Goal: Task Accomplishment & Management: Use online tool/utility

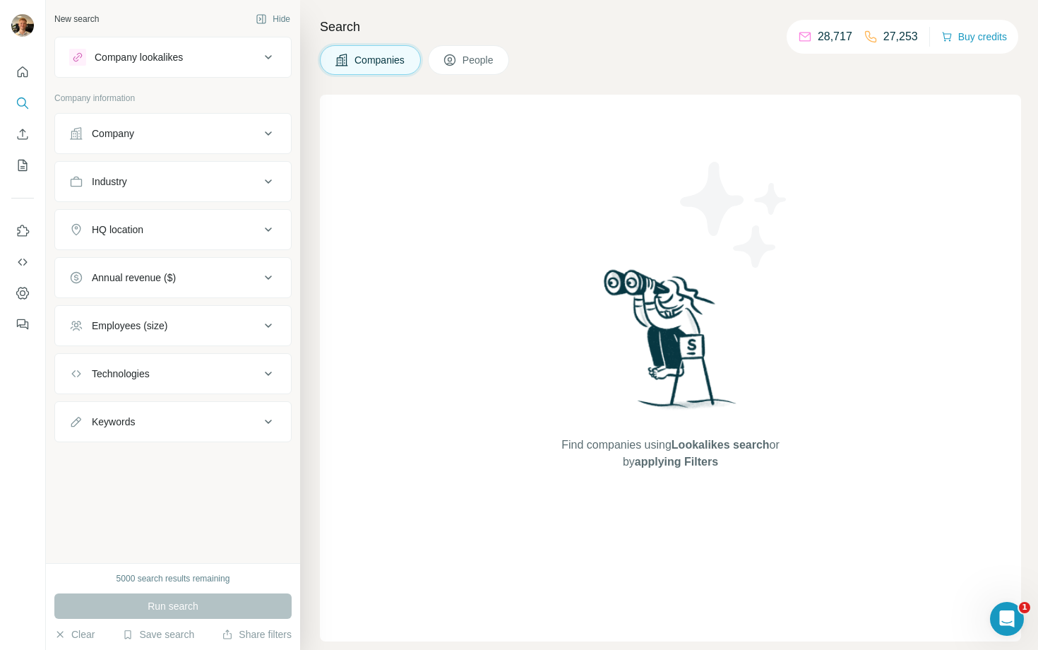
click at [252, 139] on div "Company" at bounding box center [164, 133] width 191 height 14
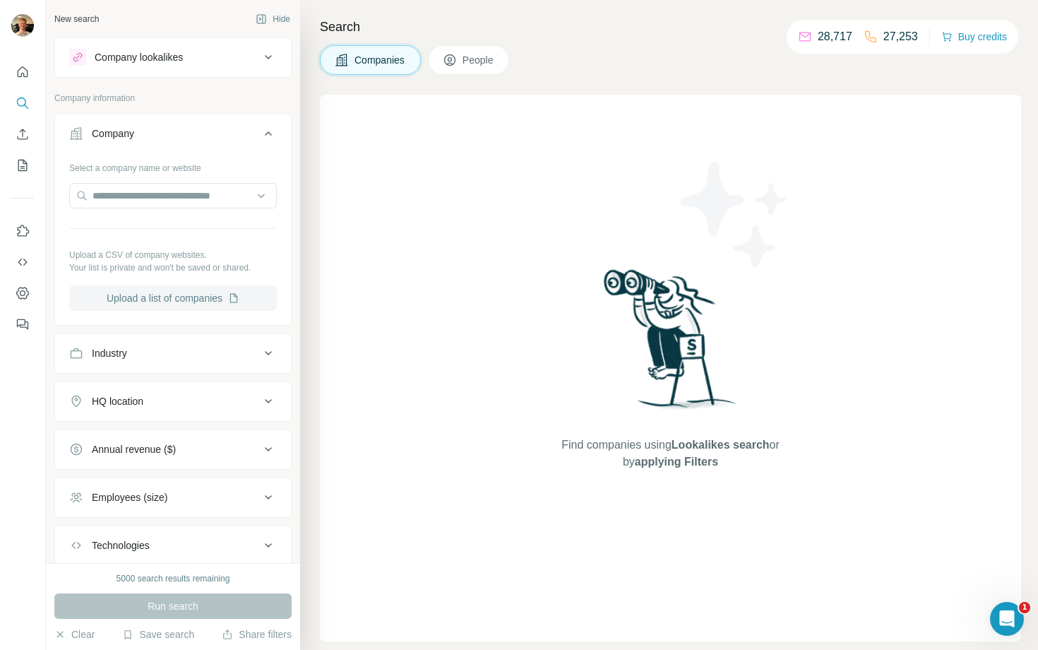
click at [202, 294] on button "Upload a list of companies" at bounding box center [173, 297] width 208 height 25
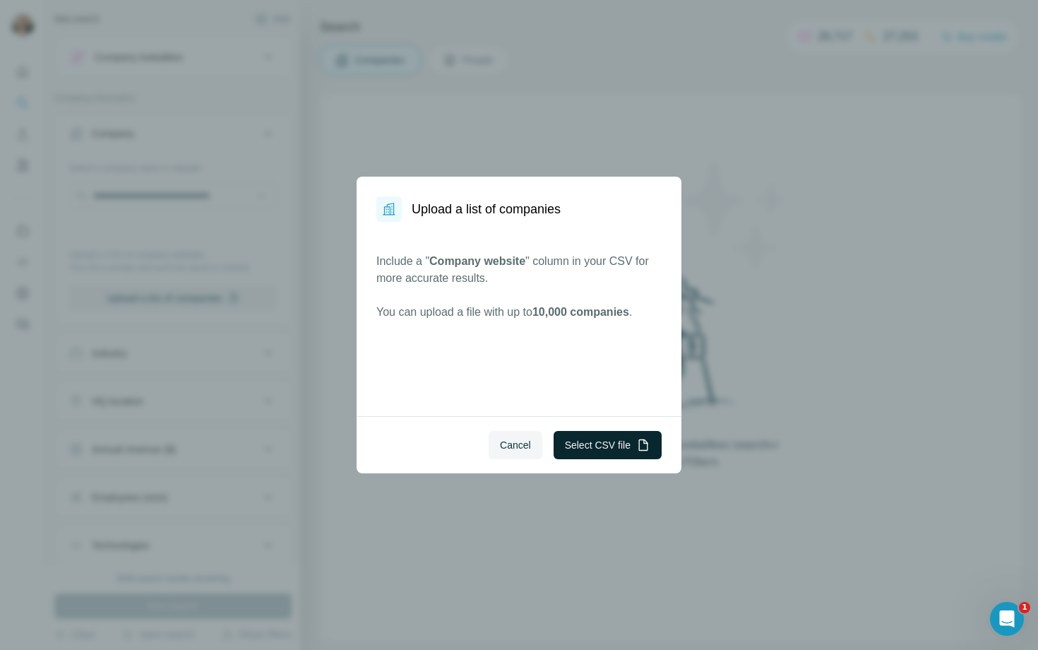
click at [628, 449] on button "Select CSV file" at bounding box center [608, 445] width 108 height 28
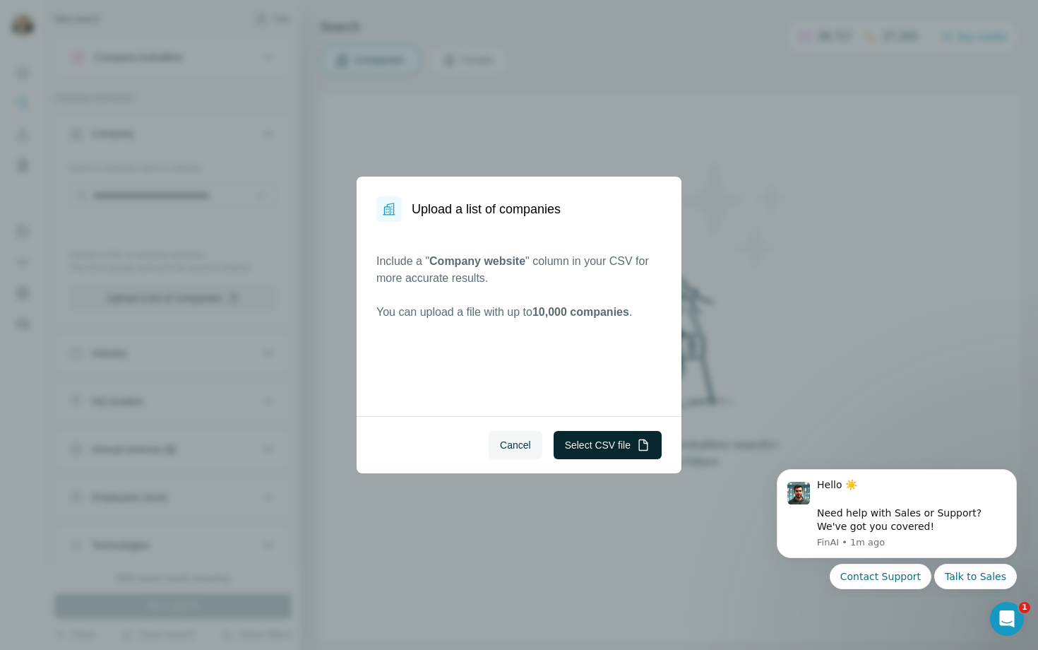
click at [583, 441] on button "Select CSV file" at bounding box center [608, 445] width 108 height 28
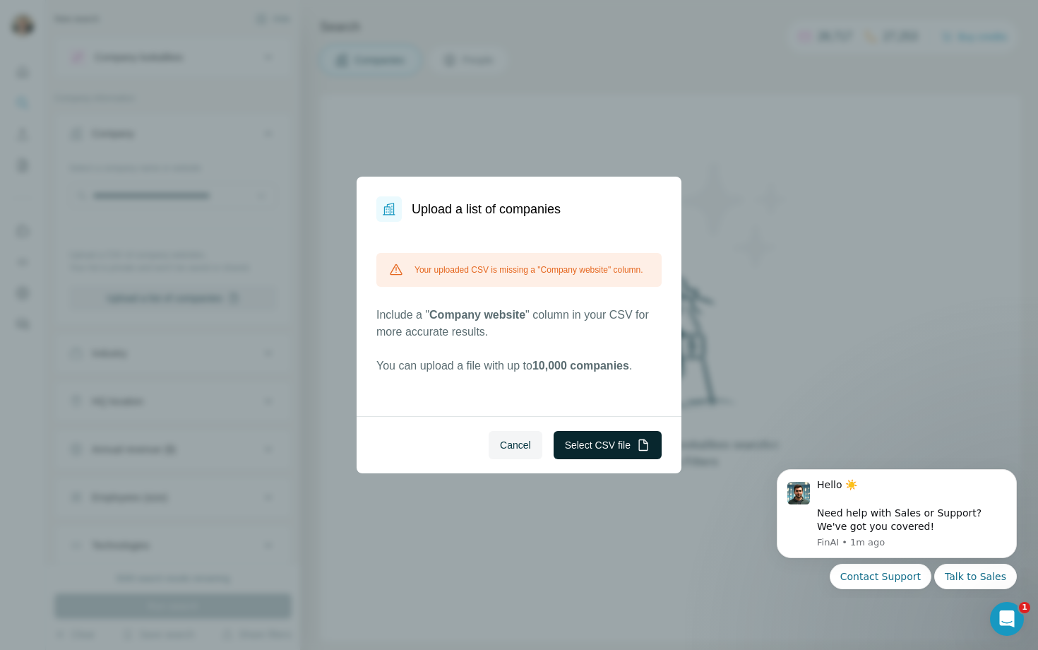
click at [579, 447] on button "Select CSV file" at bounding box center [608, 445] width 108 height 28
click at [616, 439] on button "Select CSV file" at bounding box center [608, 445] width 108 height 28
click at [516, 441] on span "Cancel" at bounding box center [515, 445] width 31 height 14
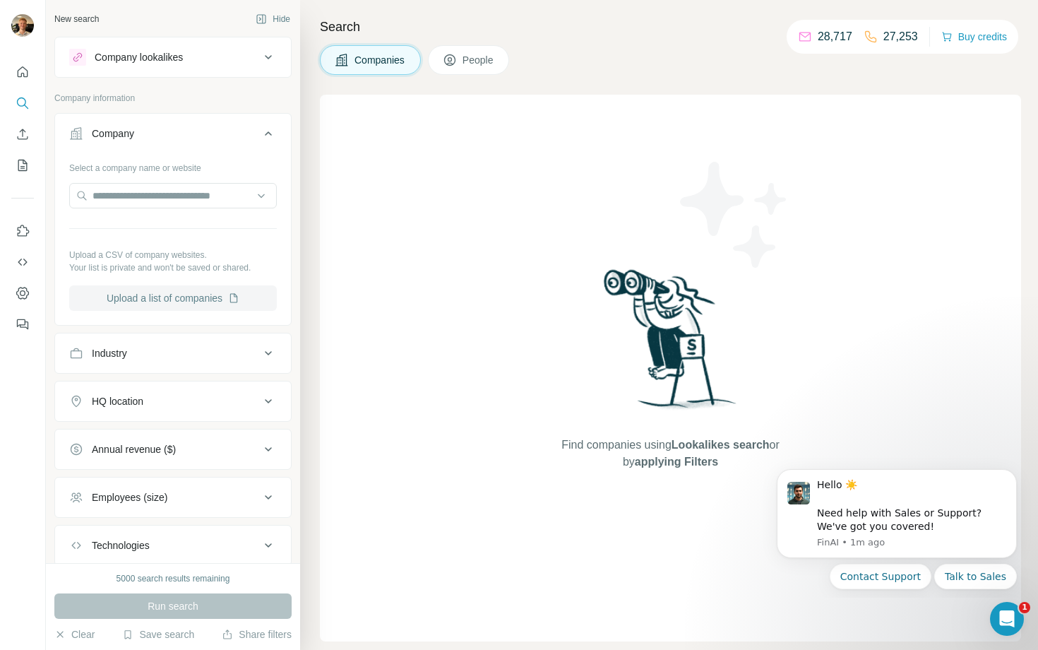
click at [201, 297] on button "Upload a list of companies" at bounding box center [173, 297] width 208 height 25
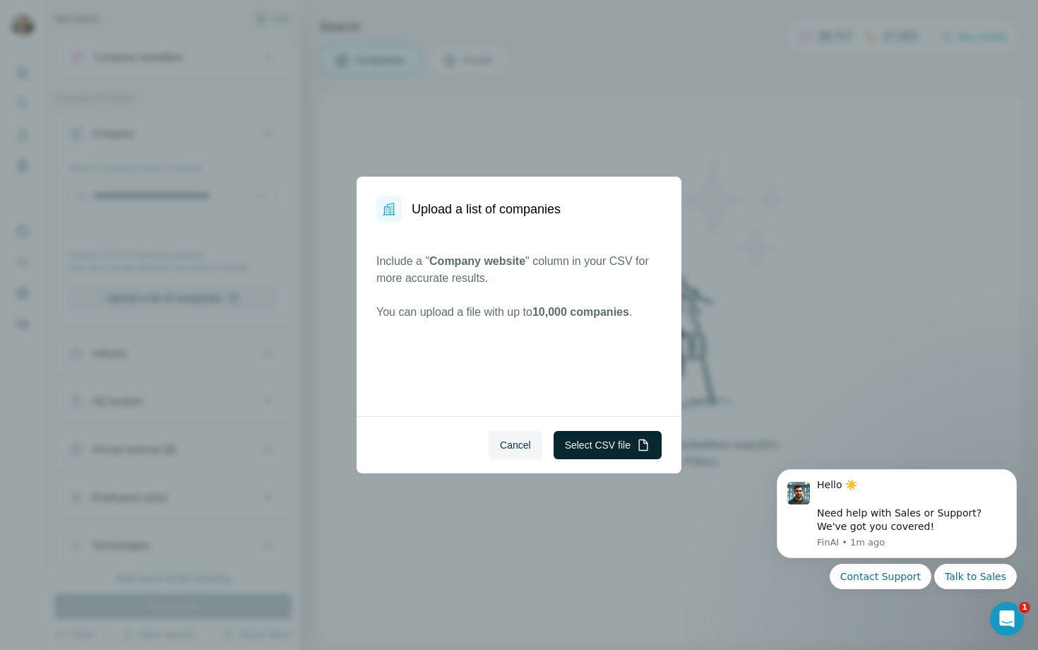
click at [636, 446] on icon "button" at bounding box center [643, 445] width 14 height 14
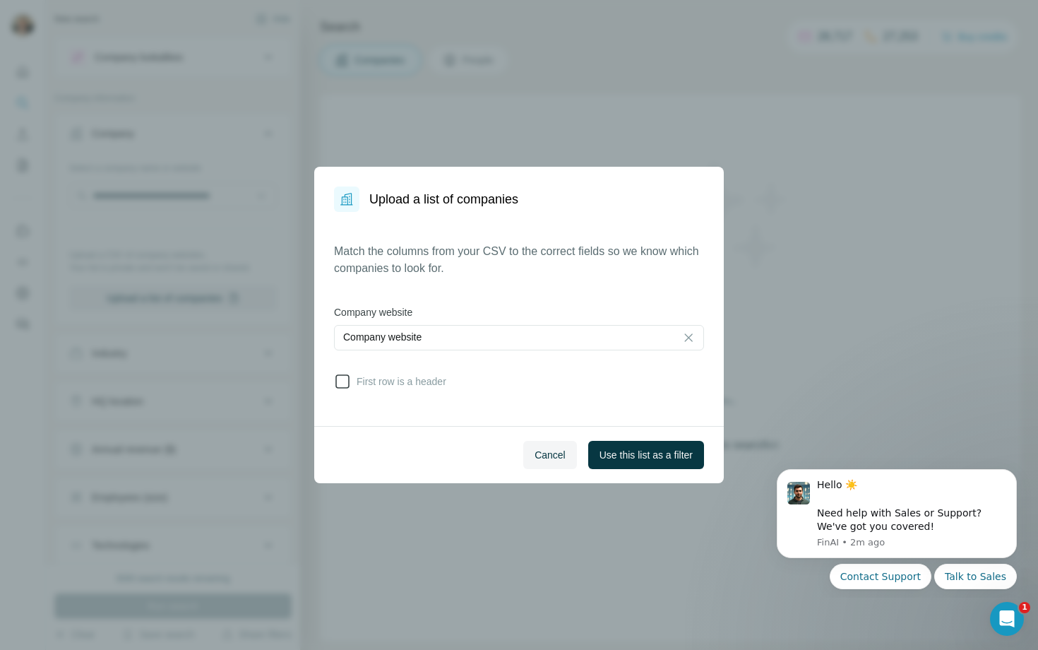
click at [378, 383] on span "First row is a header" at bounding box center [398, 381] width 95 height 14
click at [650, 456] on span "Use this list as a filter" at bounding box center [645, 455] width 93 height 14
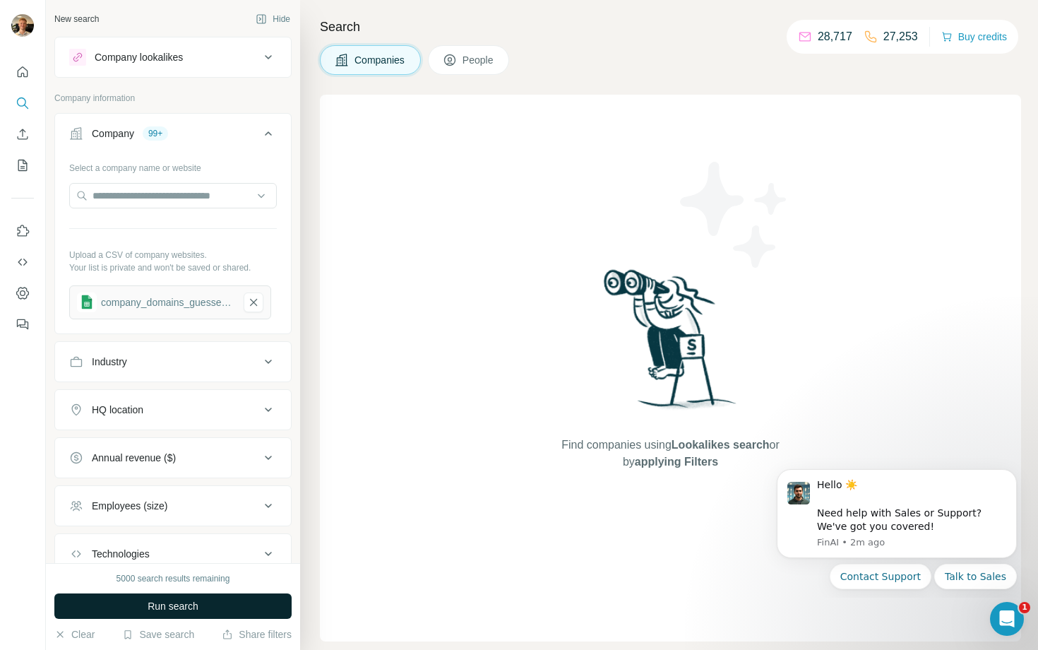
click at [187, 597] on button "Run search" at bounding box center [172, 605] width 237 height 25
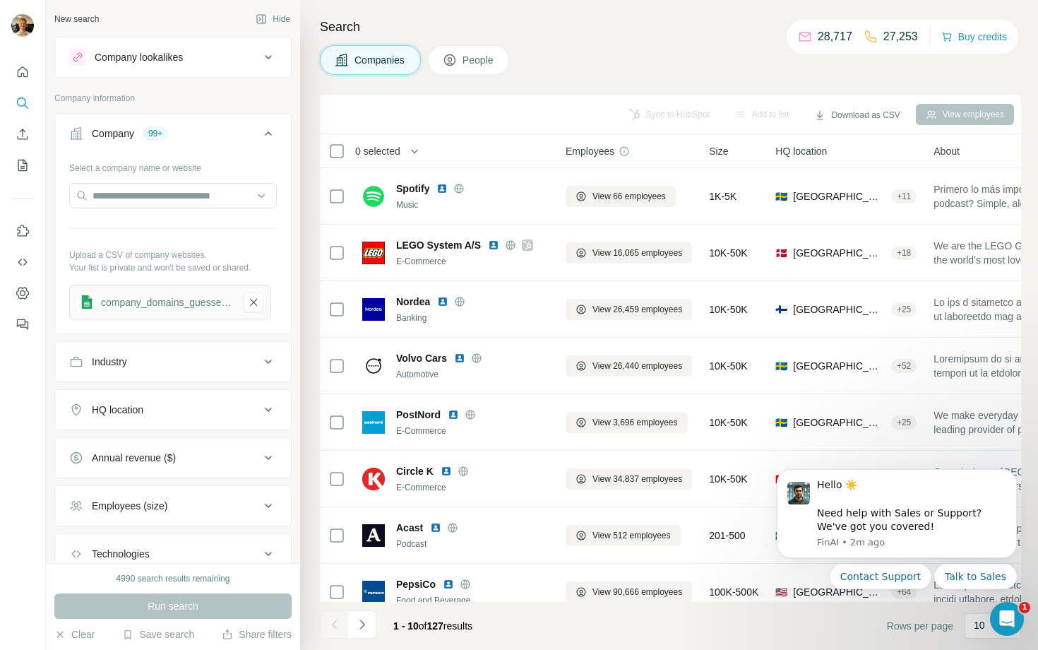
click at [482, 67] on button "People" at bounding box center [469, 60] width 82 height 30
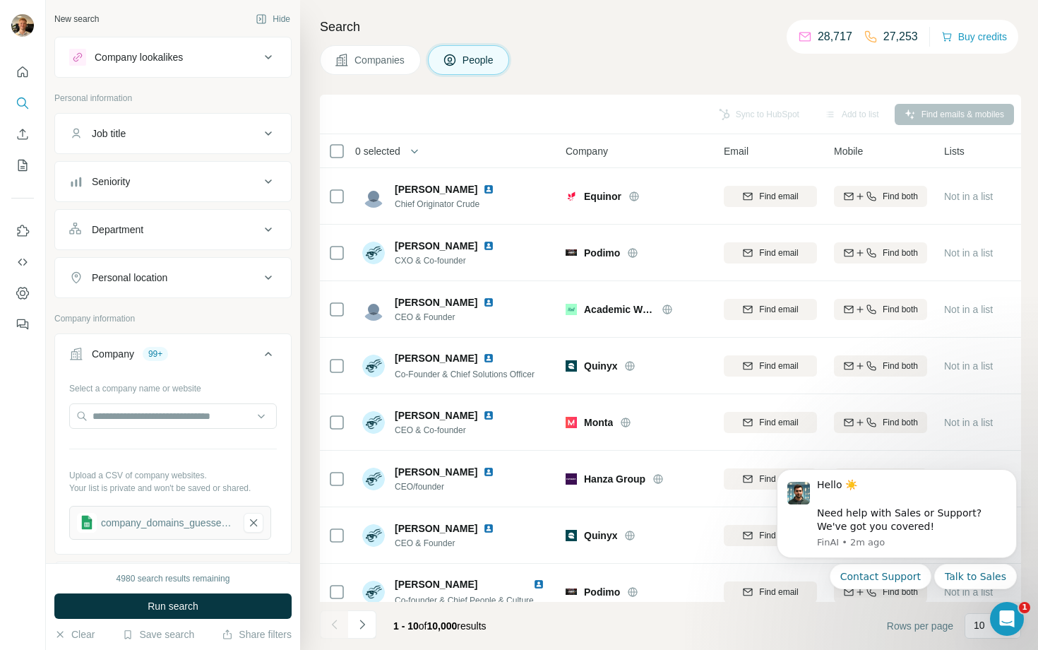
click at [215, 139] on div "Job title" at bounding box center [164, 133] width 191 height 14
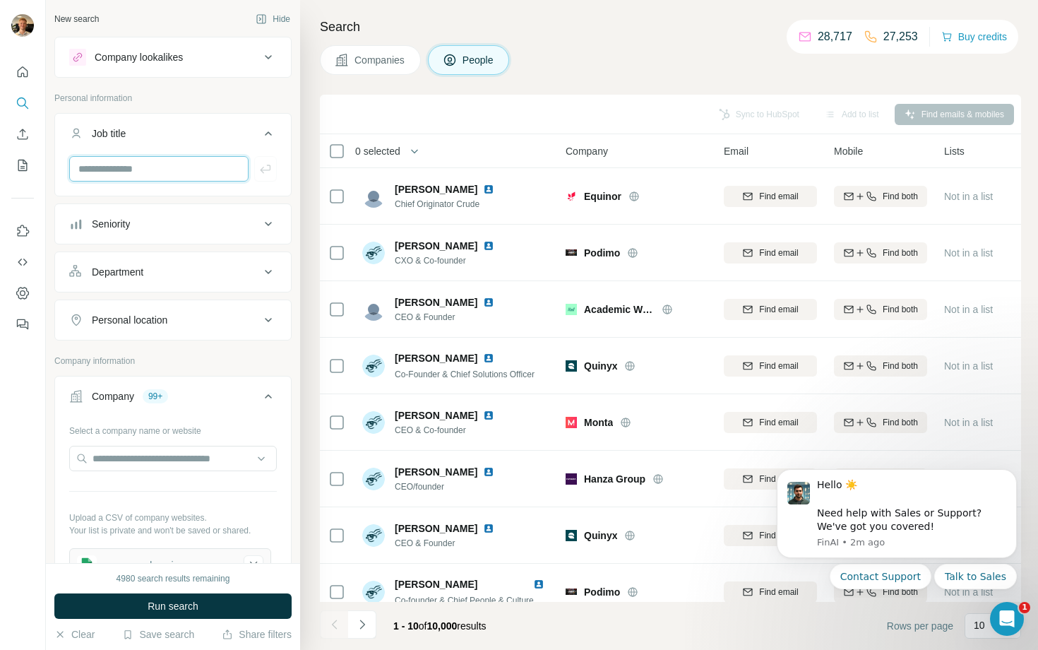
click at [184, 170] on input "text" at bounding box center [158, 168] width 179 height 25
paste input "**********"
type input "**********"
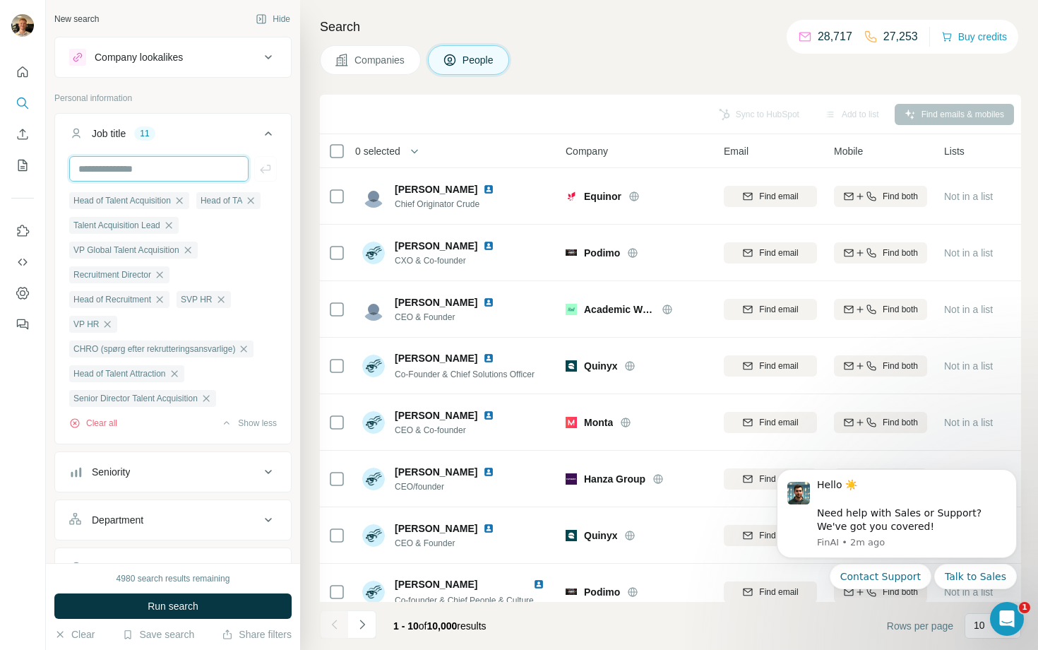
scroll to position [0, 0]
click at [251, 609] on button "Run search" at bounding box center [172, 605] width 237 height 25
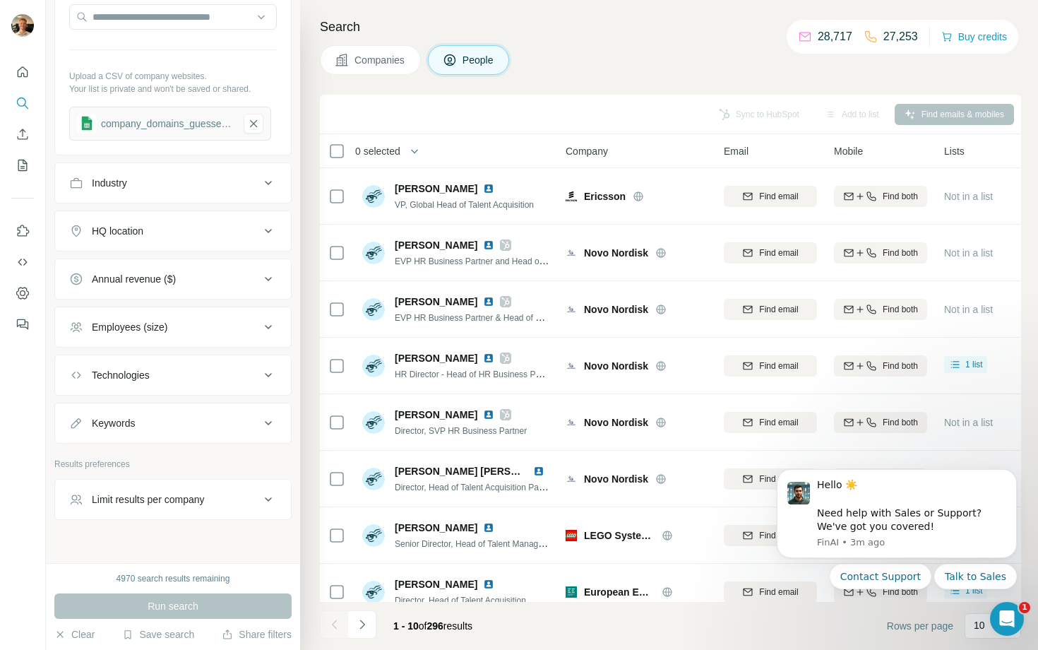
scroll to position [714, 0]
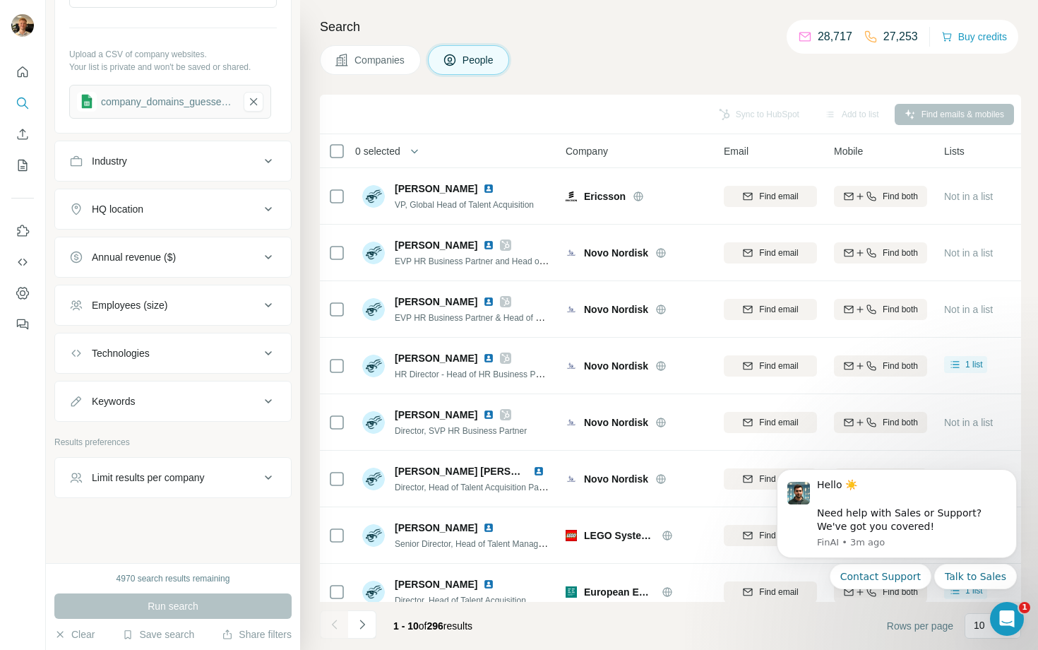
click at [167, 486] on button "Limit results per company" at bounding box center [173, 477] width 236 height 34
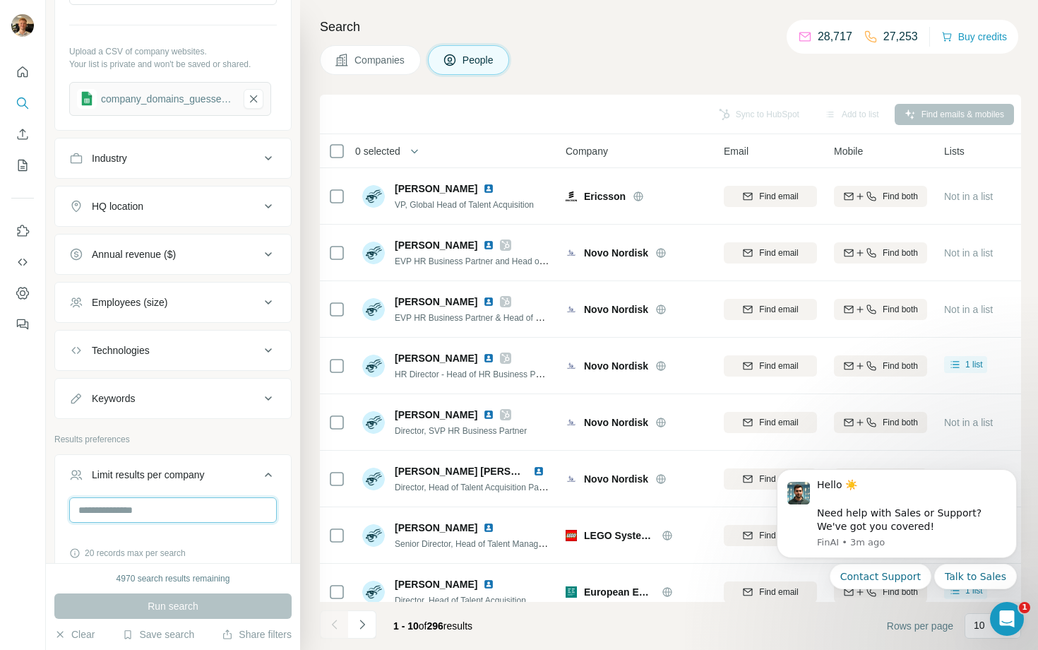
click at [165, 505] on input "number" at bounding box center [173, 509] width 208 height 25
type input "*"
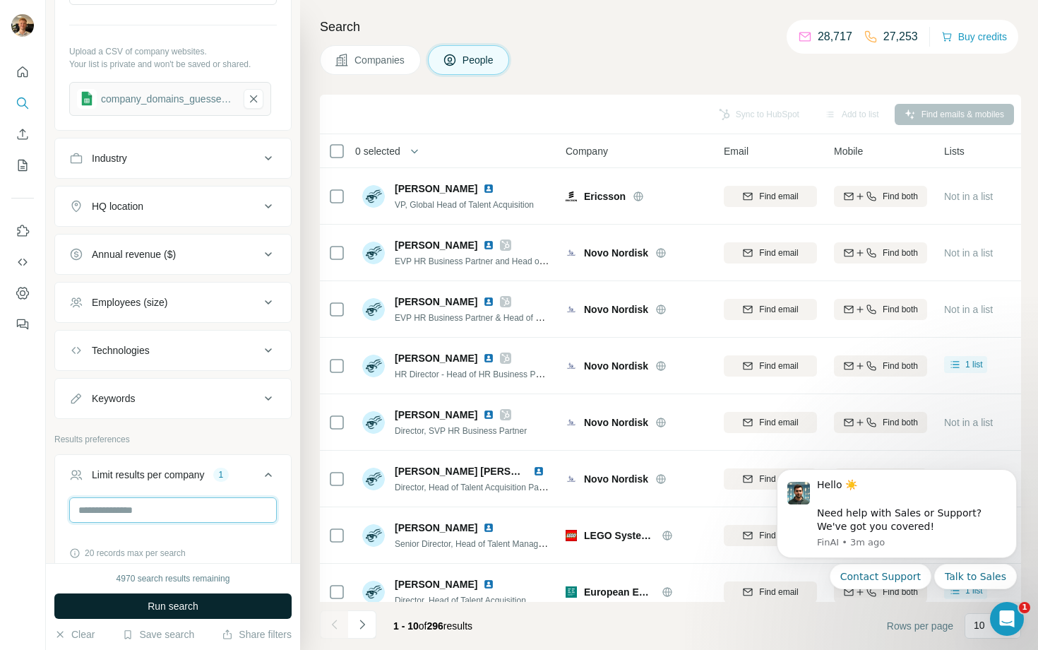
type input "*"
click at [141, 611] on button "Run search" at bounding box center [172, 605] width 237 height 25
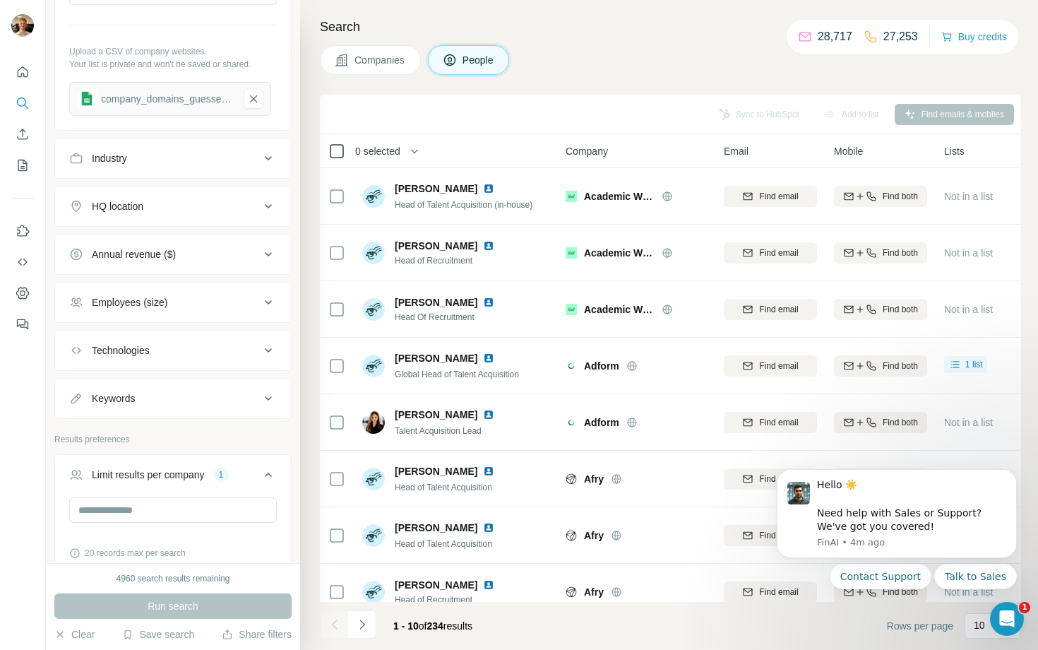
click at [336, 158] on icon at bounding box center [336, 151] width 17 height 17
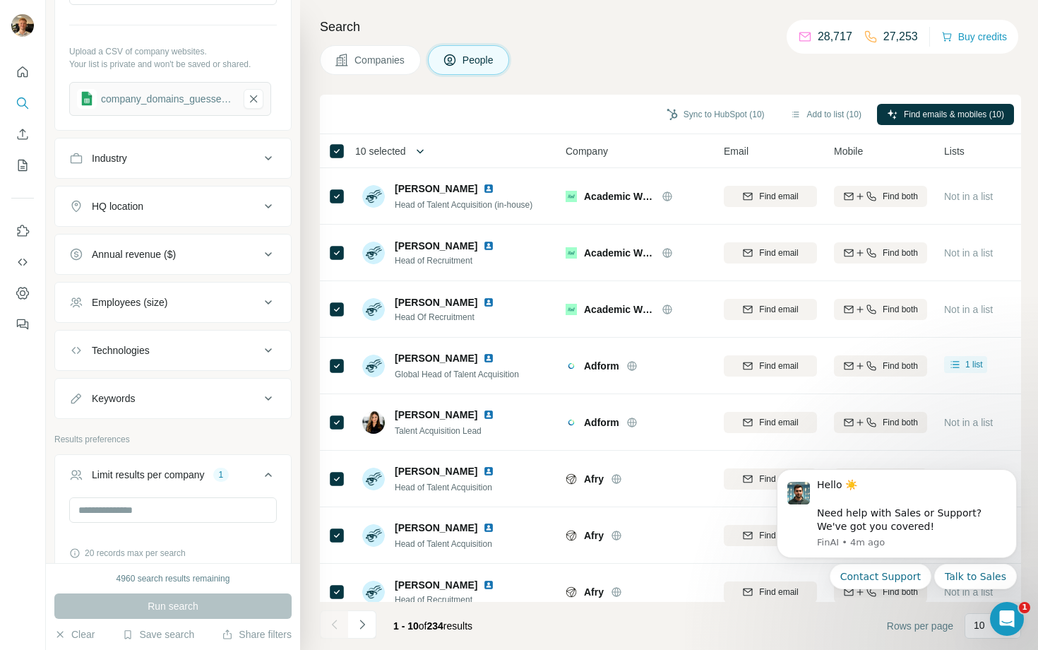
click at [412, 150] on button "button" at bounding box center [420, 151] width 28 height 28
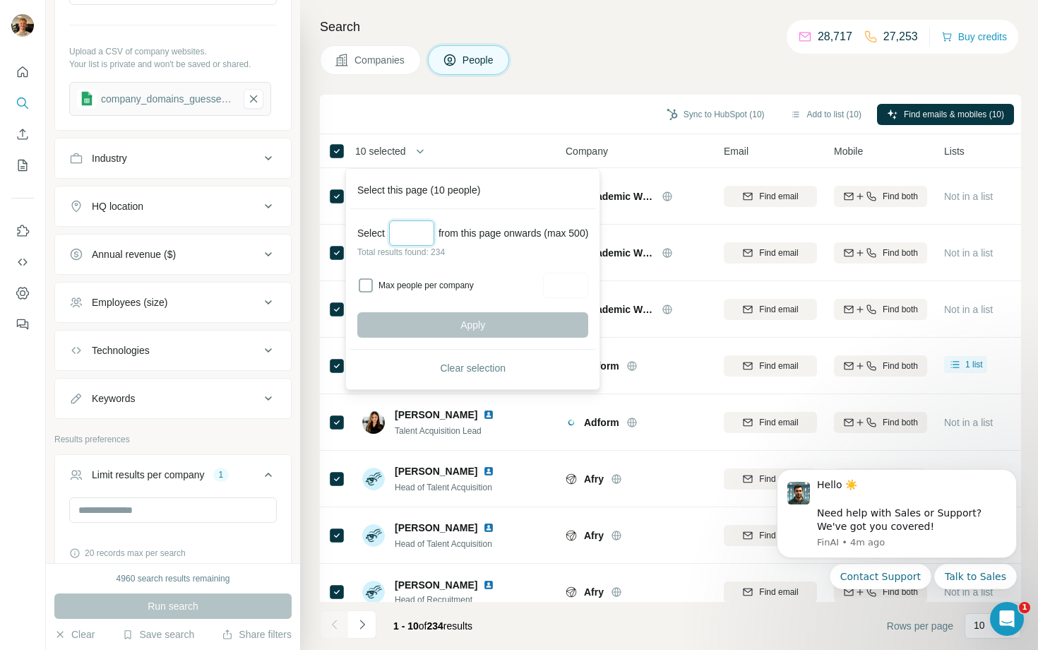
click at [421, 222] on input "Select a number (up to 500)" at bounding box center [411, 232] width 45 height 25
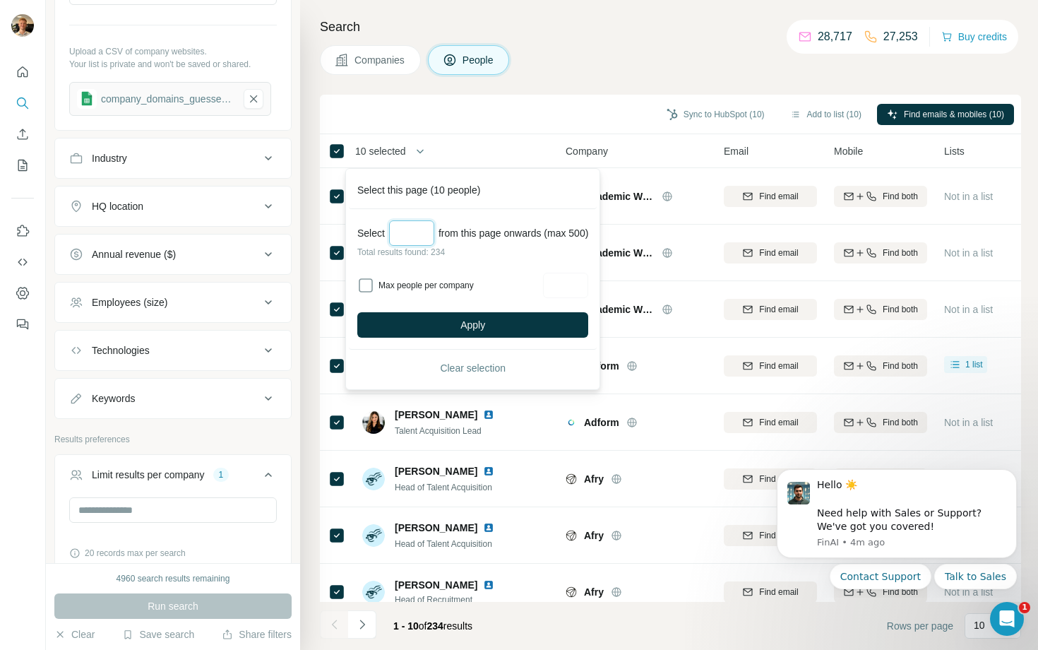
type input "*"
type input "***"
click at [417, 321] on button "Apply" at bounding box center [472, 324] width 231 height 25
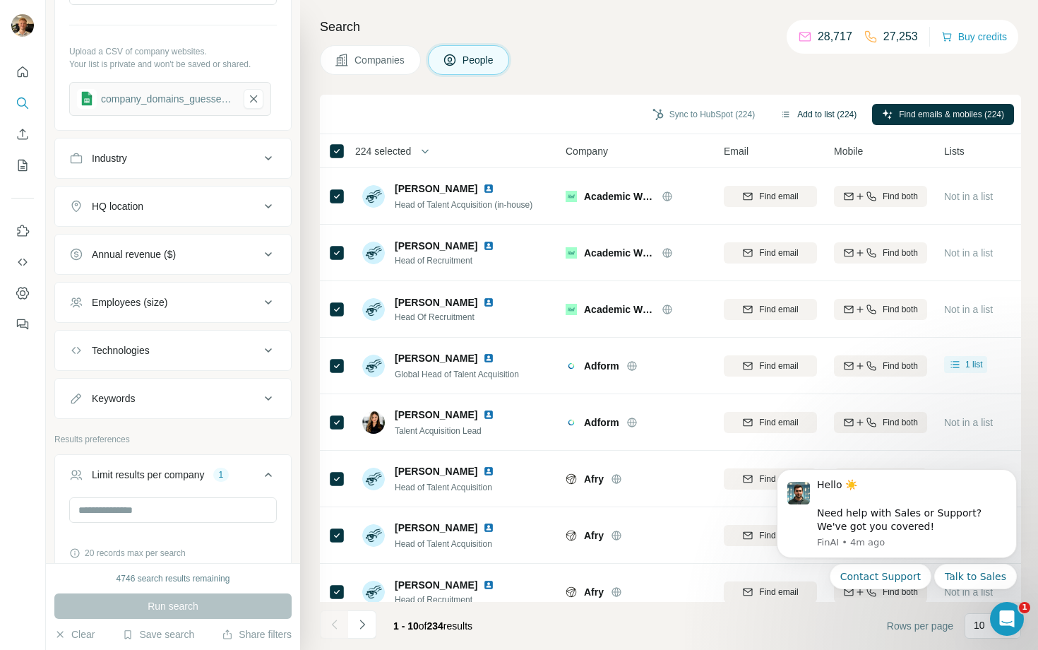
click at [792, 113] on button "Add to list (224)" at bounding box center [818, 114] width 96 height 21
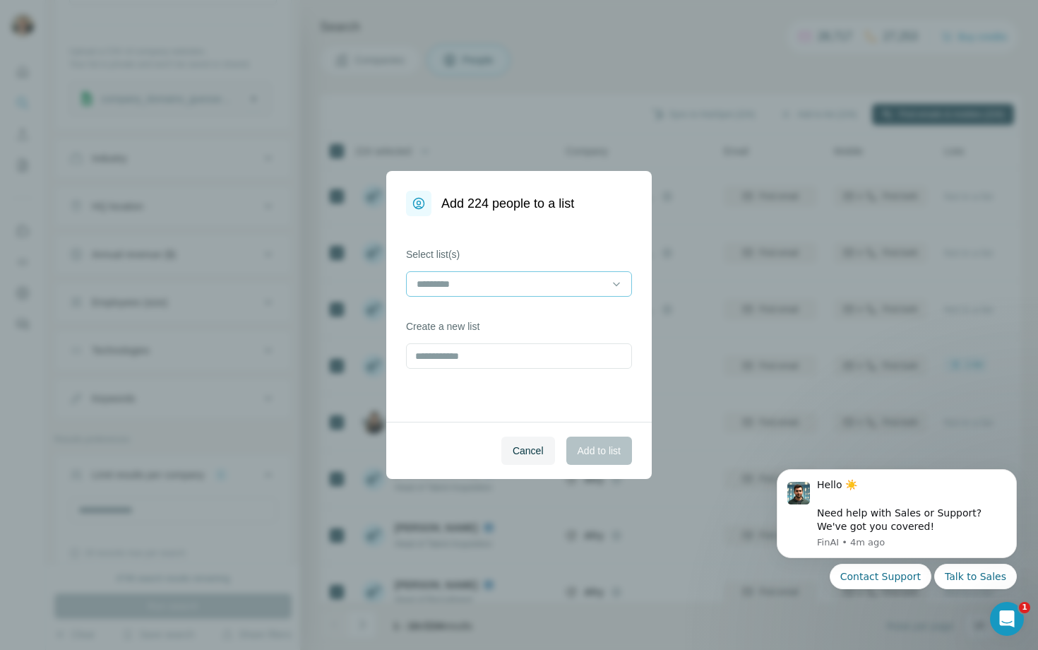
click at [491, 277] on input at bounding box center [510, 284] width 191 height 16
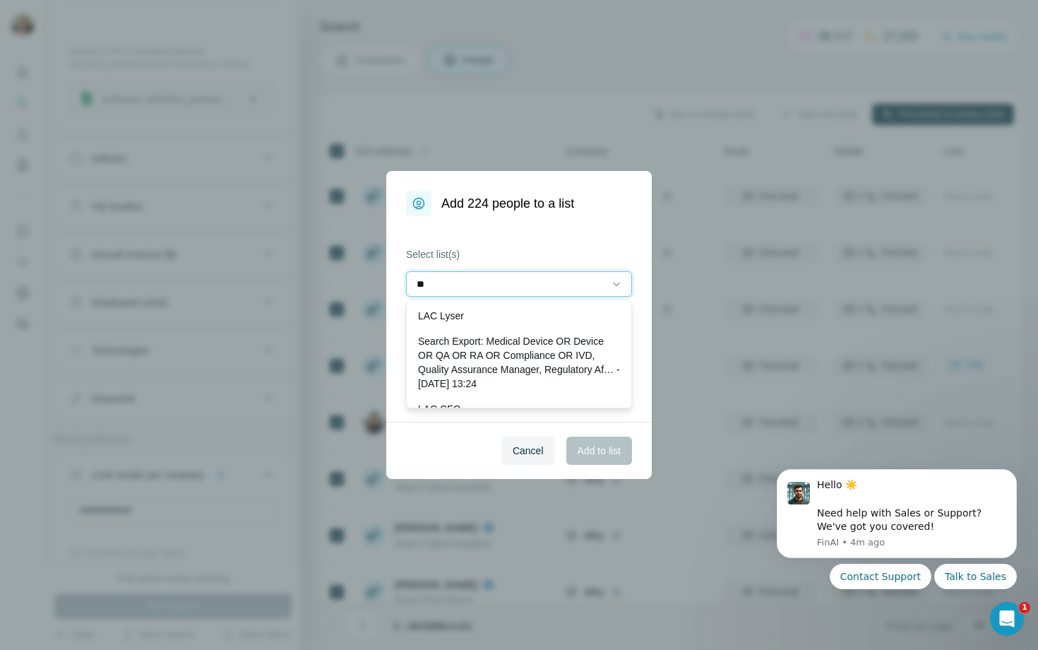
type input "***"
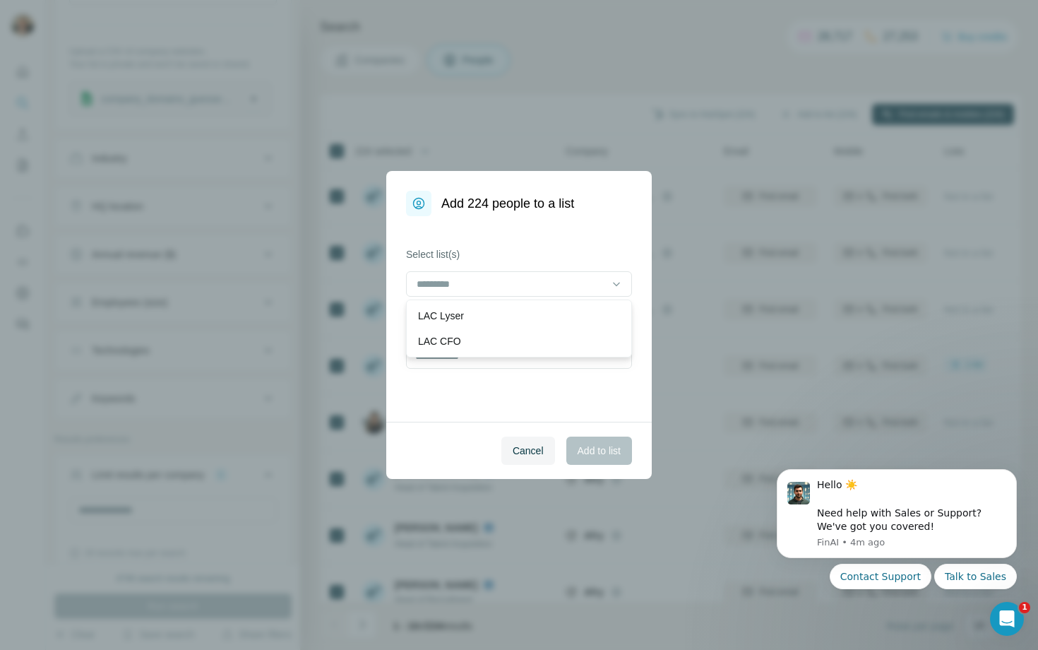
click at [495, 250] on label "Select list(s)" at bounding box center [519, 254] width 226 height 14
click at [457, 345] on input "text" at bounding box center [519, 355] width 226 height 25
type input "**********"
click at [588, 441] on button "Add to list" at bounding box center [599, 450] width 66 height 28
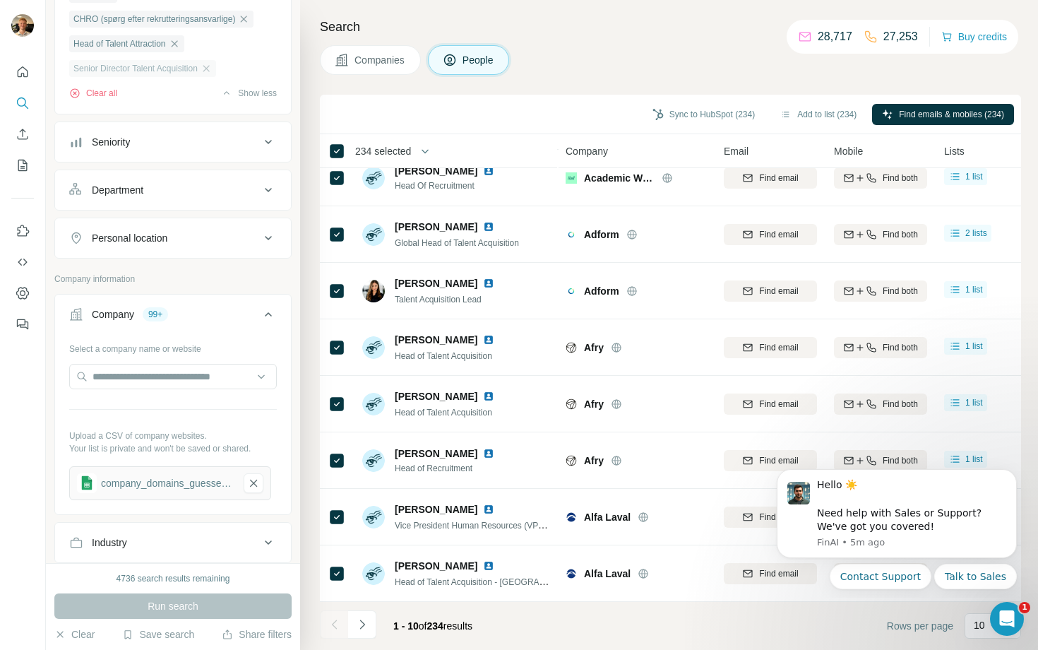
scroll to position [355, 0]
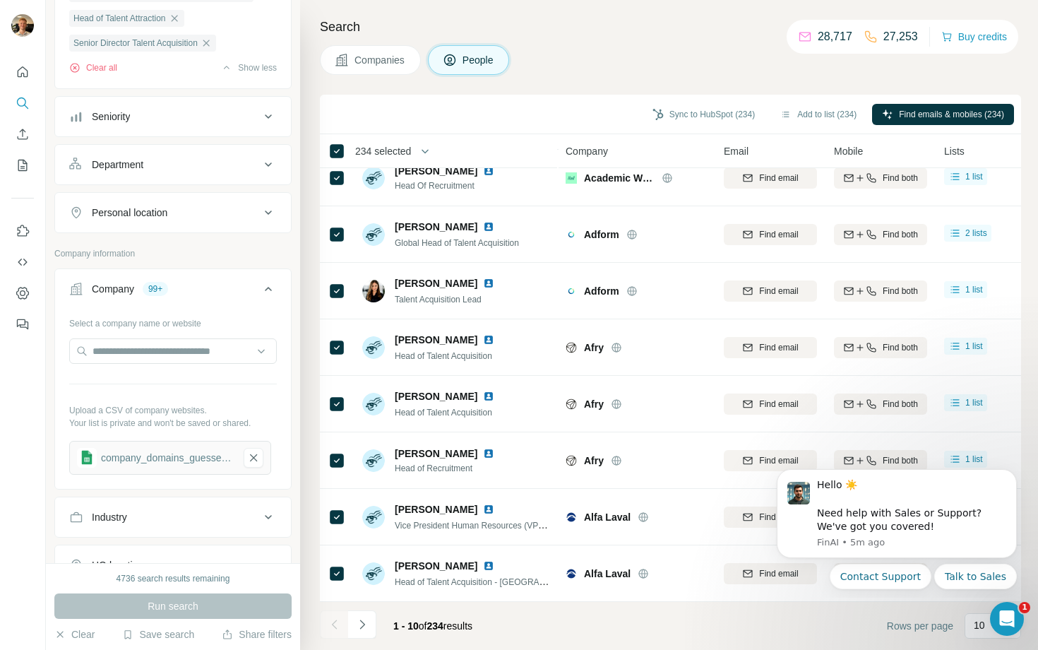
click at [201, 167] on div "Department" at bounding box center [164, 164] width 191 height 14
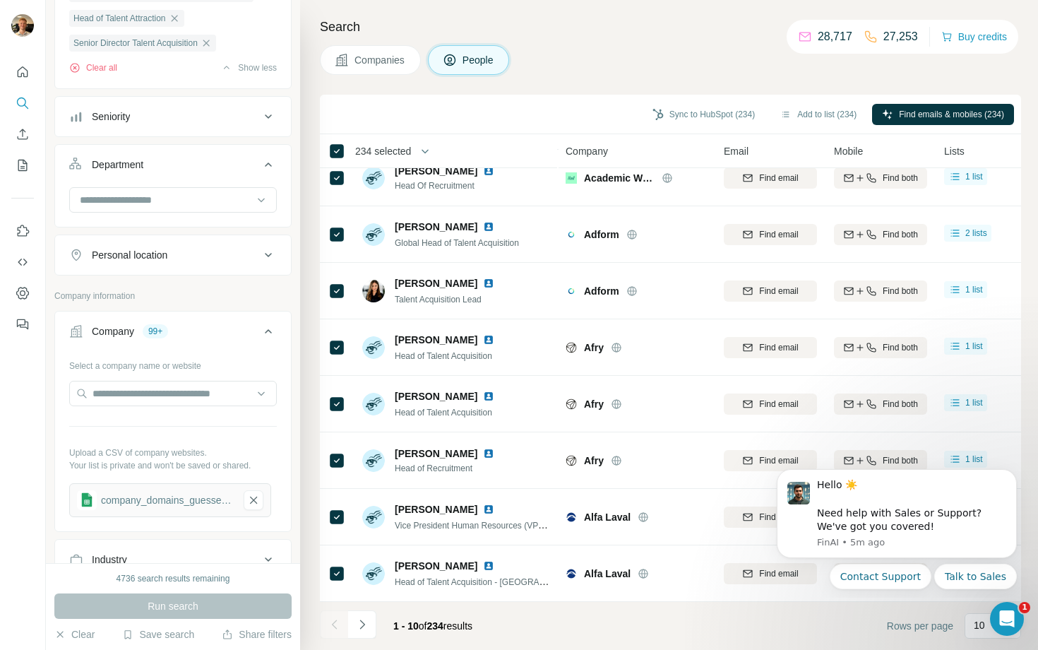
click at [203, 166] on div "Department" at bounding box center [164, 164] width 191 height 14
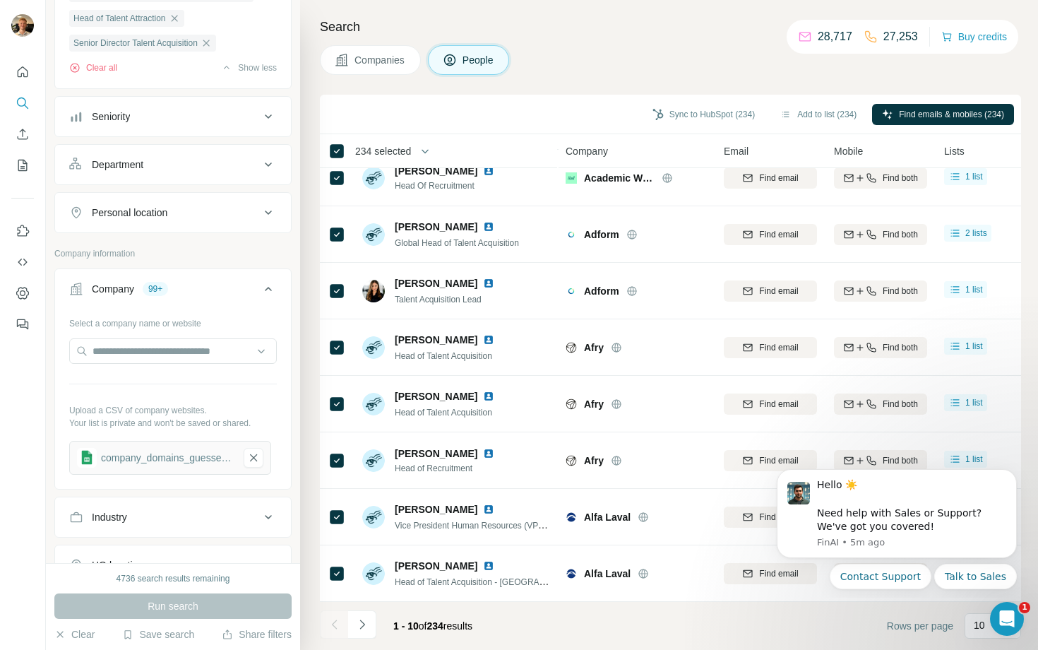
click at [181, 220] on div "Personal location" at bounding box center [164, 212] width 191 height 14
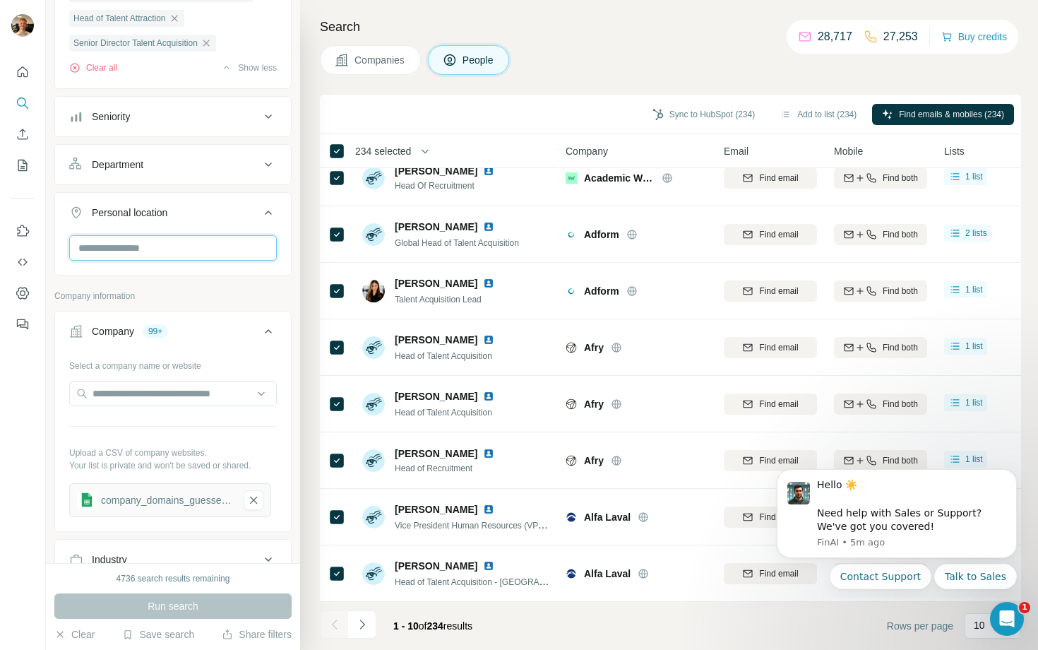
click at [166, 245] on input "text" at bounding box center [173, 247] width 208 height 25
type input "*******"
click at [203, 293] on div "🇩🇰 [GEOGRAPHIC_DATA]" at bounding box center [173, 288] width 184 height 17
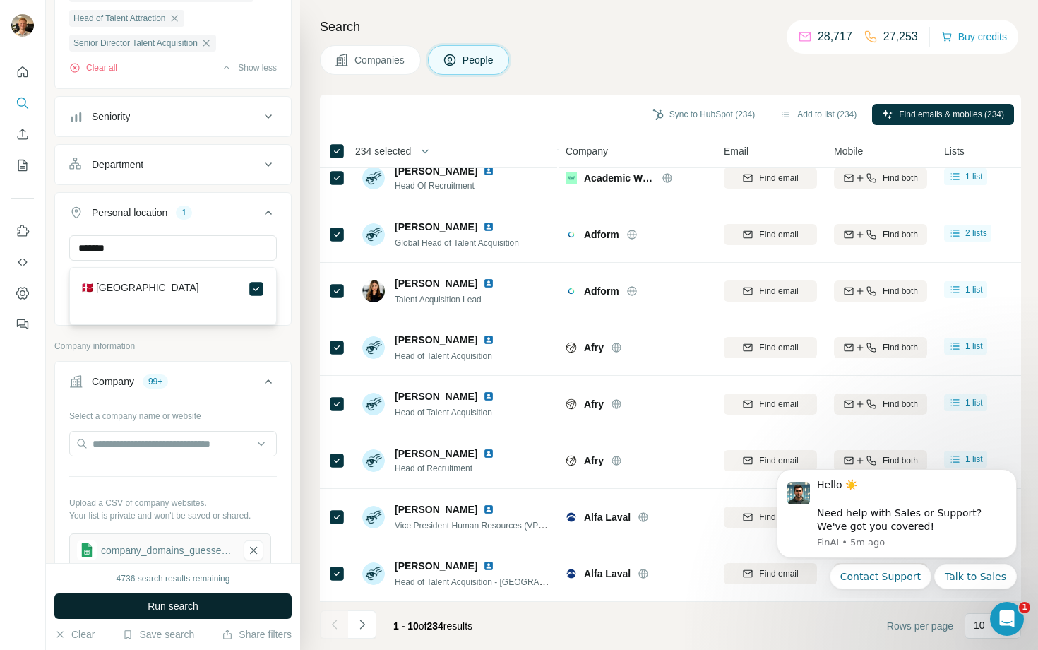
click at [244, 602] on button "Run search" at bounding box center [172, 605] width 237 height 25
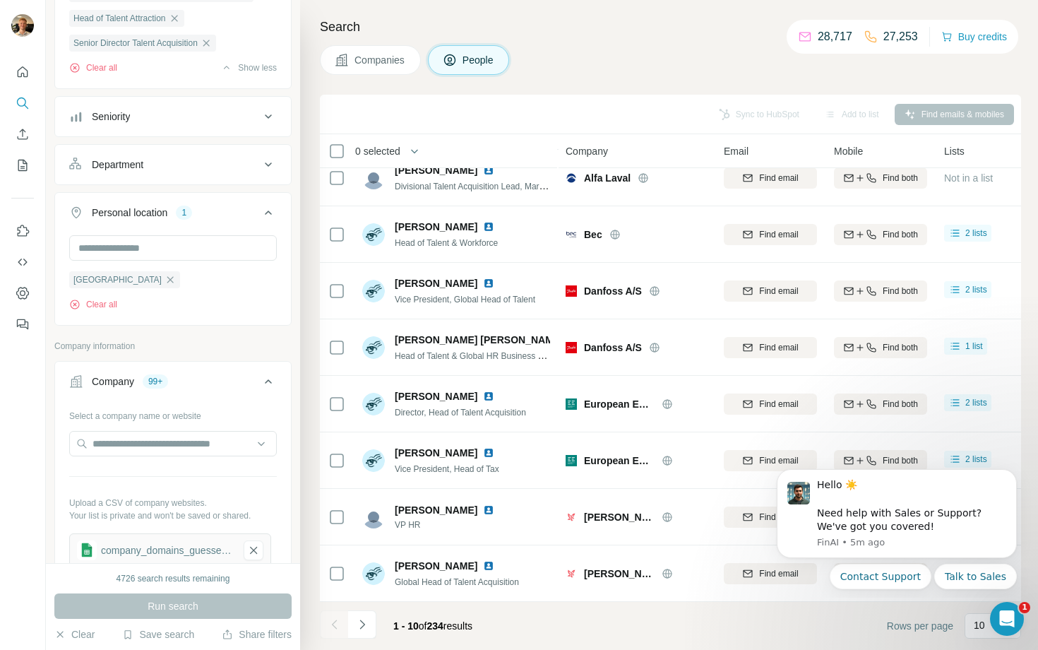
click at [30, 153] on button "My lists" at bounding box center [22, 165] width 23 height 25
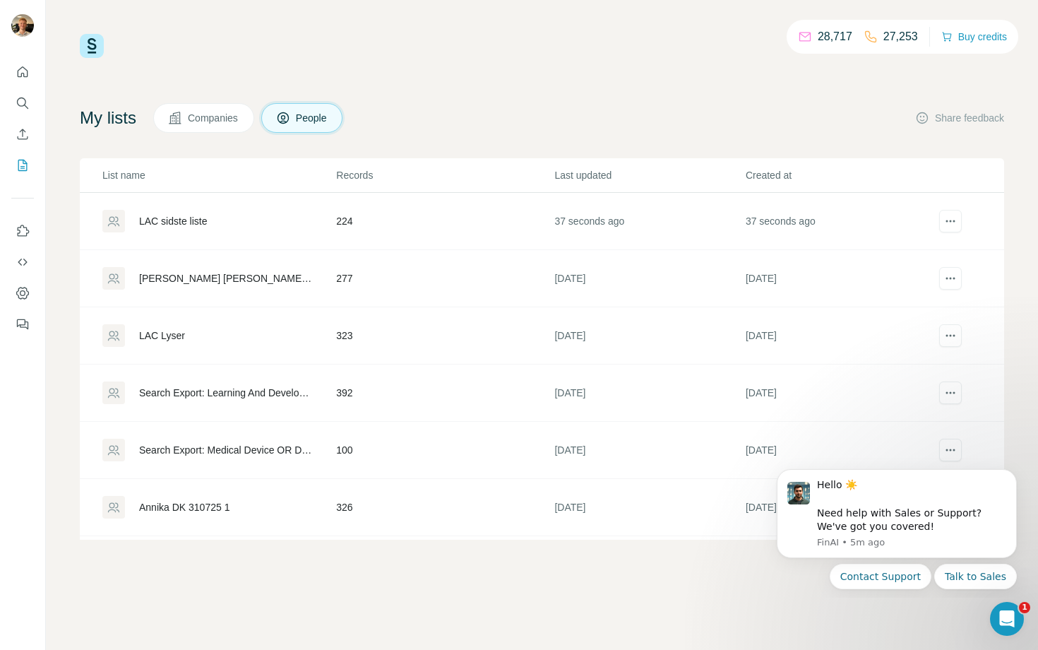
click at [309, 215] on div "LAC sidste liste" at bounding box center [218, 221] width 232 height 23
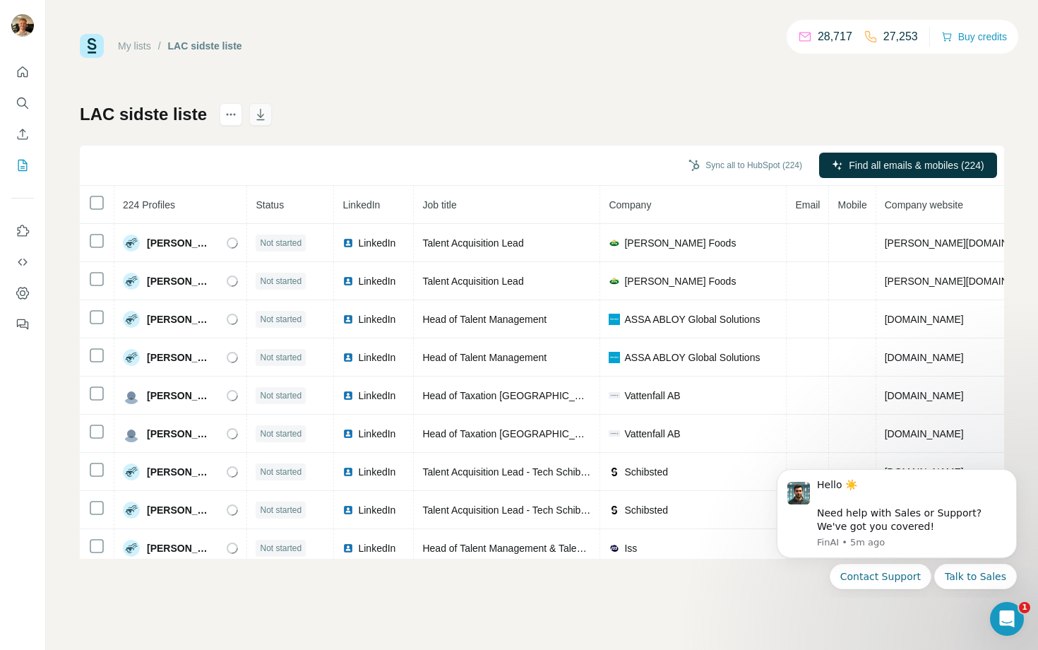
click at [259, 112] on icon "button" at bounding box center [260, 114] width 8 height 11
